Goal: Task Accomplishment & Management: Use online tool/utility

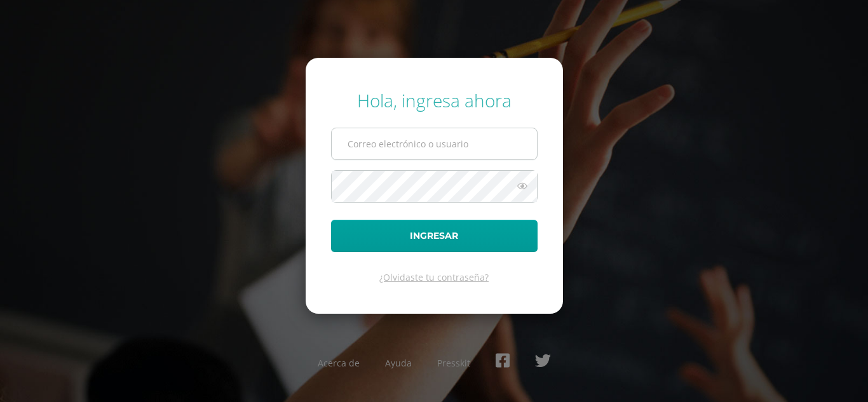
type input "jadeguarcas2023@maiagt.org"
drag, startPoint x: 519, startPoint y: 149, endPoint x: 200, endPoint y: 250, distance: 334.6
click at [200, 250] on div "Hola, ingresa ahora jadeguarcas2023@maiagt.org Ingresar ¿Olvidaste tu contraseñ…" at bounding box center [434, 200] width 820 height 245
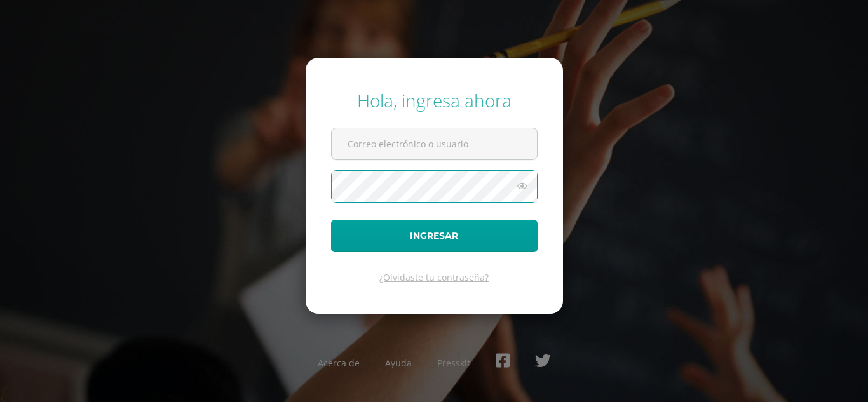
click at [171, 258] on div "Hola, ingresa ahora Ingresar ¿Olvidaste tu contraseña? Acerca de Ayuda Presskit" at bounding box center [434, 200] width 820 height 245
click at [460, 143] on input "text" at bounding box center [434, 143] width 205 height 31
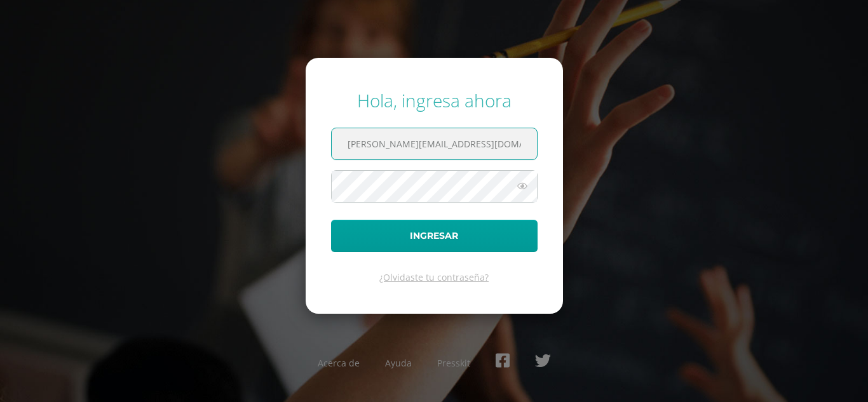
type input "[PERSON_NAME][EMAIL_ADDRESS][DOMAIN_NAME]"
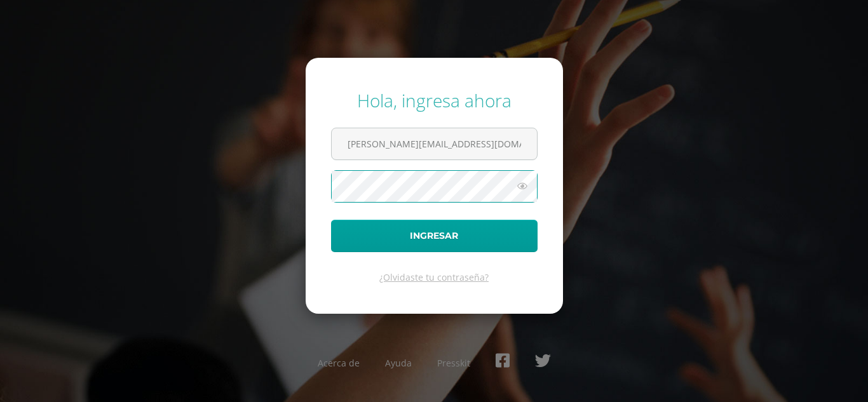
click at [331, 220] on button "Ingresar" at bounding box center [434, 236] width 207 height 32
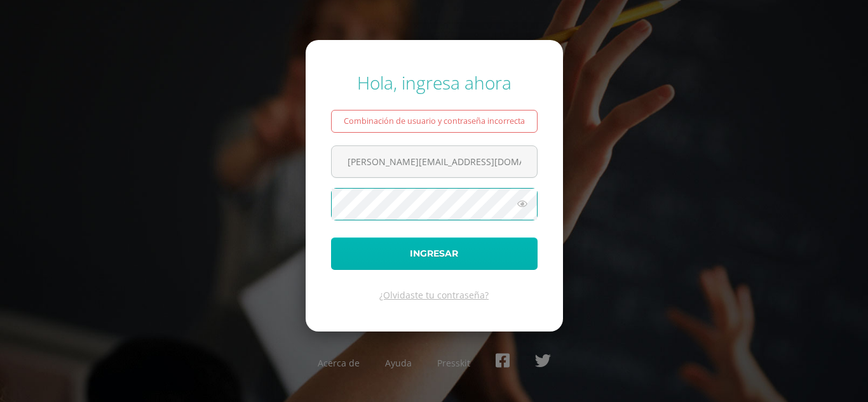
click at [371, 264] on button "Ingresar" at bounding box center [434, 254] width 207 height 32
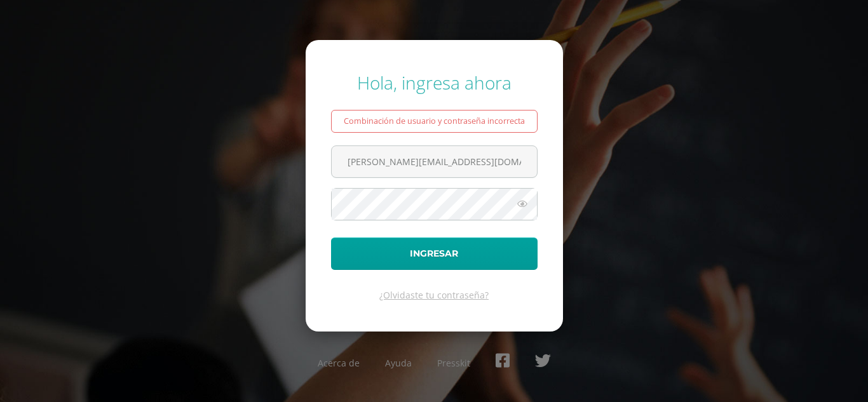
click at [525, 204] on icon at bounding box center [522, 203] width 17 height 15
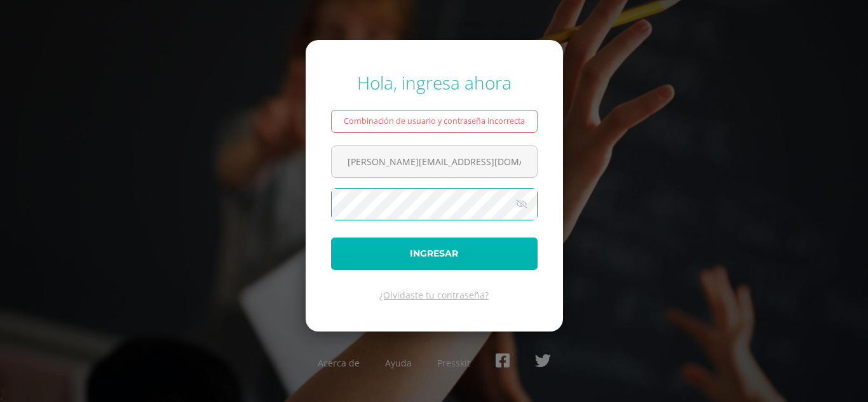
click at [341, 259] on button "Ingresar" at bounding box center [434, 254] width 207 height 32
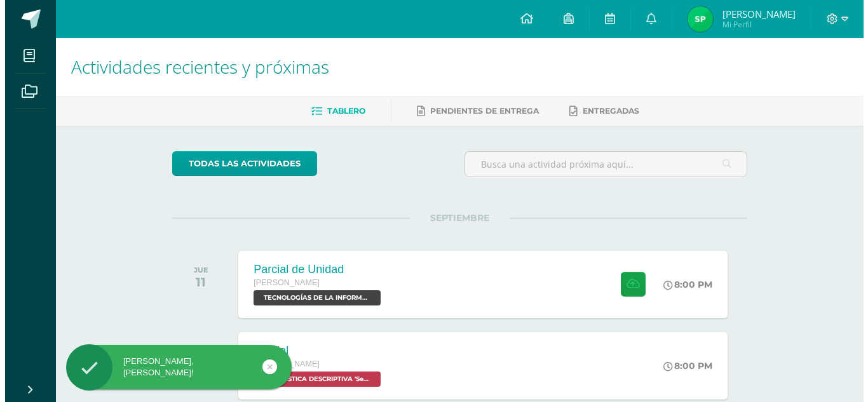
scroll to position [25, 0]
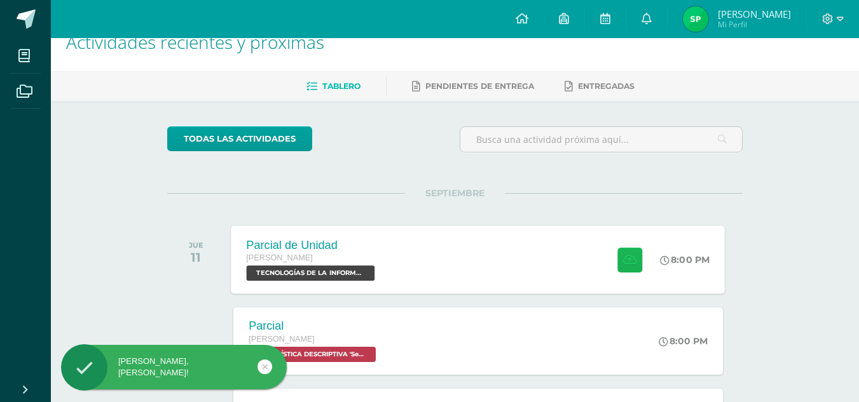
click at [617, 264] on button at bounding box center [629, 259] width 25 height 25
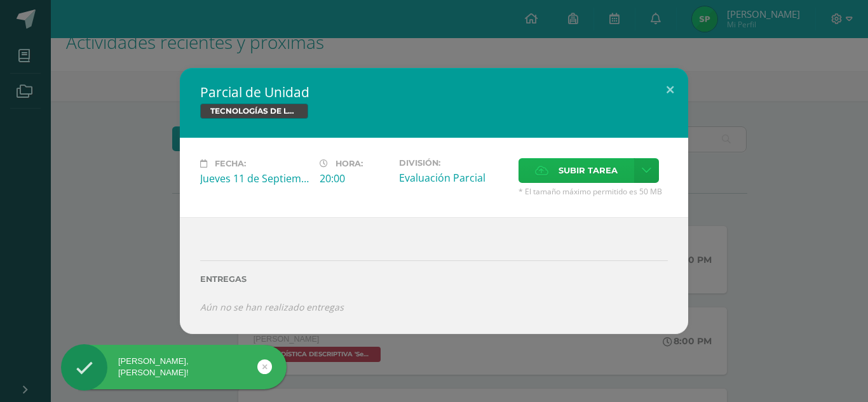
click at [584, 177] on span "Subir tarea" at bounding box center [588, 171] width 59 height 24
click at [0, 0] on input "Subir tarea" at bounding box center [0, 0] width 0 height 0
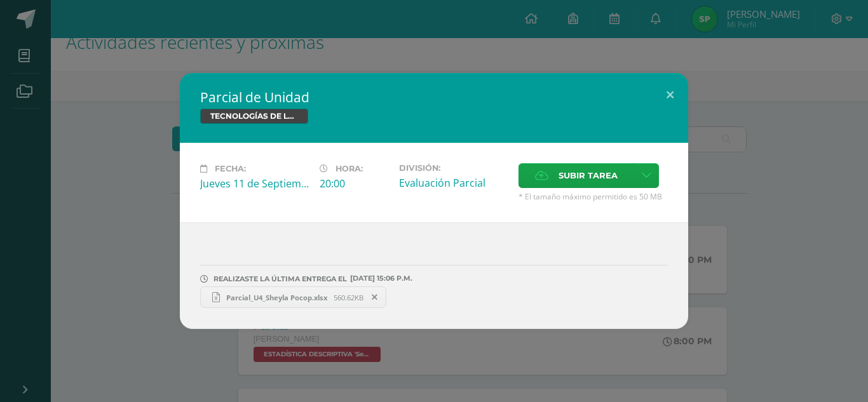
click at [588, 194] on span "* El tamaño máximo permitido es 50 MB" at bounding box center [593, 196] width 149 height 11
click at [582, 166] on span "Subir tarea" at bounding box center [588, 176] width 59 height 24
click at [0, 0] on input "Subir tarea" at bounding box center [0, 0] width 0 height 0
